Goal: Book appointment/travel/reservation

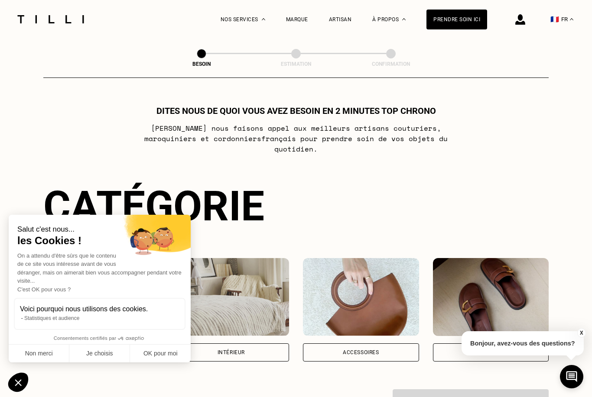
click at [45, 363] on button "Non merci" at bounding box center [39, 354] width 61 height 18
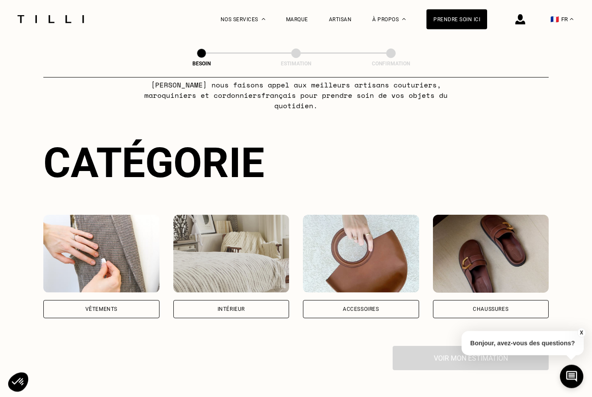
scroll to position [44, 0]
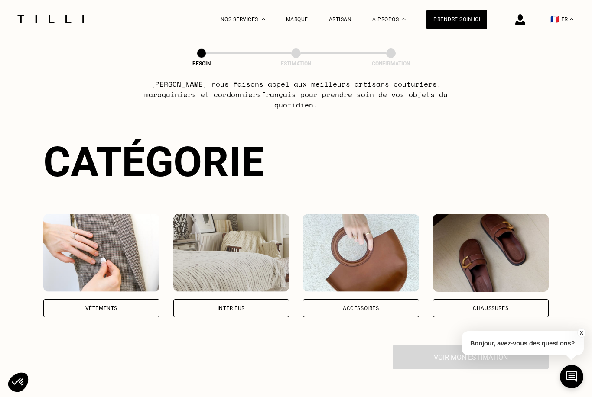
click at [71, 299] on div "Vêtements" at bounding box center [101, 308] width 116 height 18
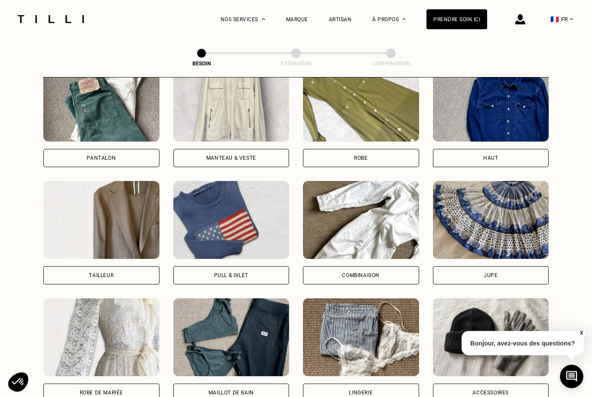
click at [329, 275] on div "Combinaison" at bounding box center [361, 276] width 116 height 18
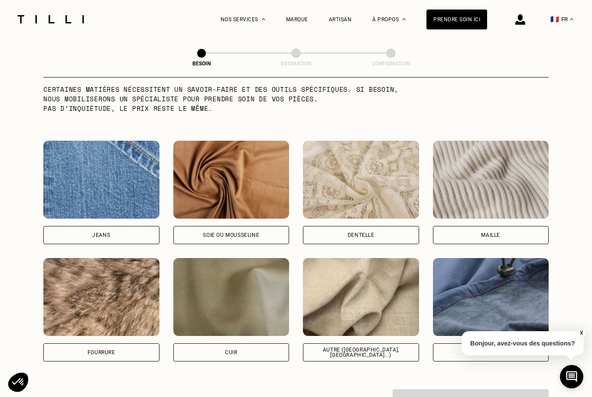
scroll to position [879, 0]
click at [200, 230] on div "Soie ou mousseline" at bounding box center [231, 236] width 116 height 18
select select "FR"
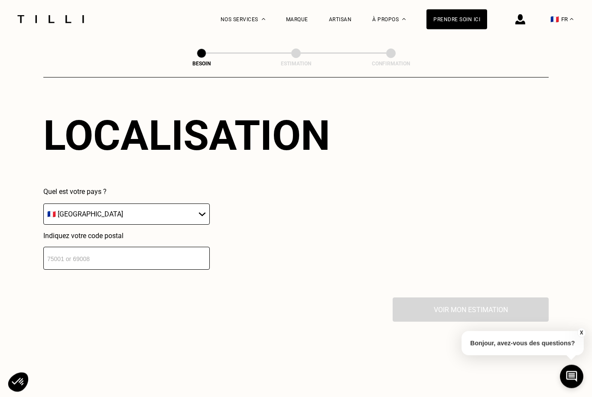
scroll to position [1185, 0]
click at [58, 258] on input "number" at bounding box center [126, 258] width 166 height 23
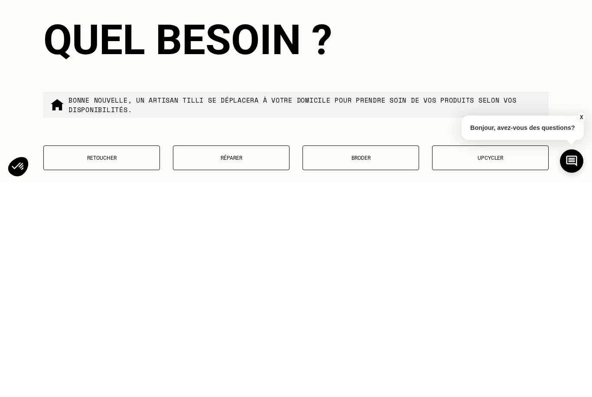
scroll to position [1279, 0]
type input "31400"
click at [136, 361] on button "Retoucher" at bounding box center [101, 373] width 117 height 25
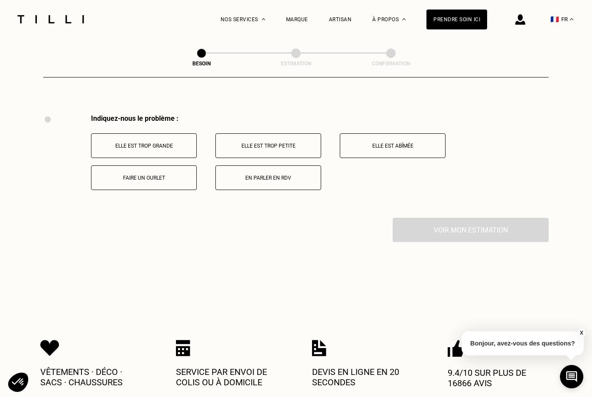
scroll to position [1607, 0]
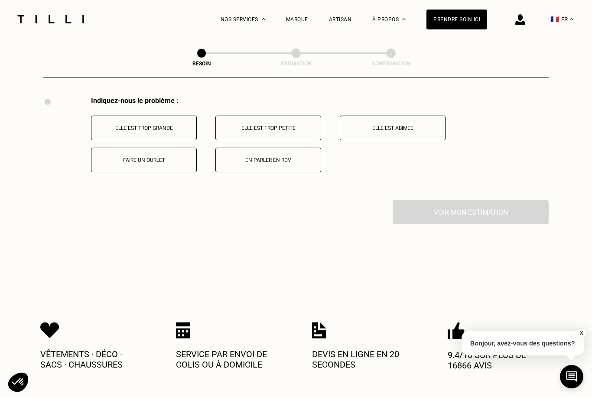
click at [180, 140] on button "Elle est trop grande" at bounding box center [144, 128] width 106 height 25
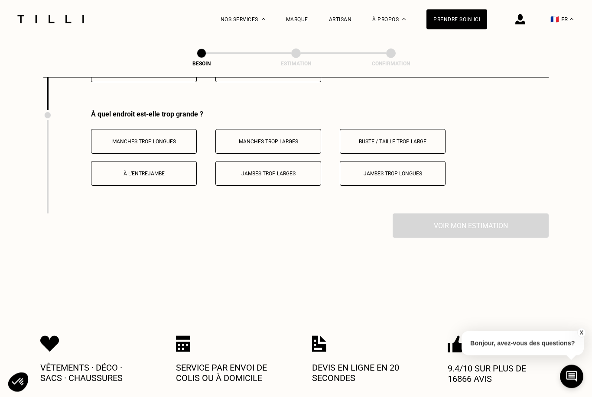
scroll to position [1711, 0]
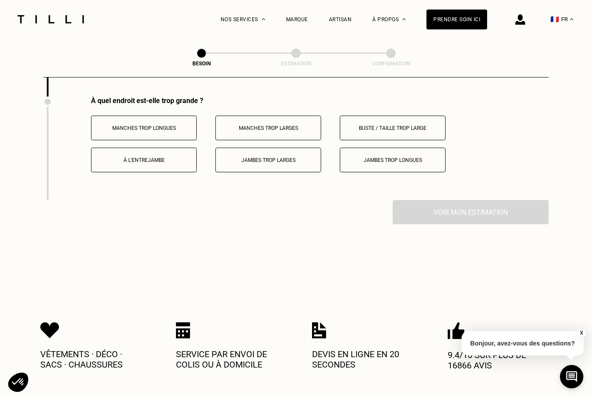
click at [431, 130] on p "Buste / Taille trop large" at bounding box center [392, 128] width 96 height 6
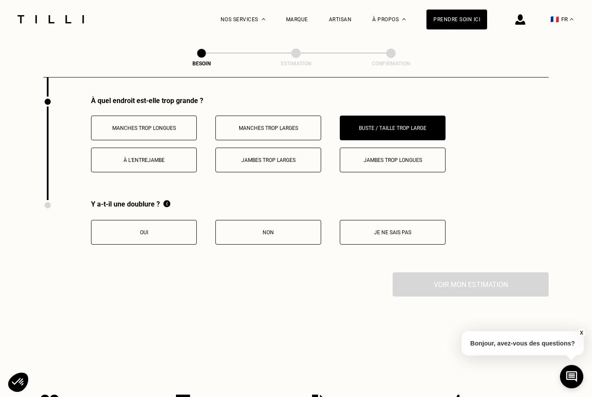
click at [357, 237] on button "Je ne sais pas" at bounding box center [393, 232] width 106 height 25
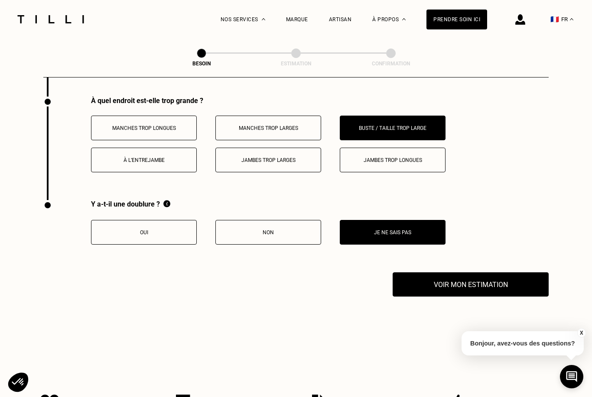
click at [456, 290] on button "Voir mon estimation" at bounding box center [471, 285] width 156 height 24
